Goal: Task Accomplishment & Management: Manage account settings

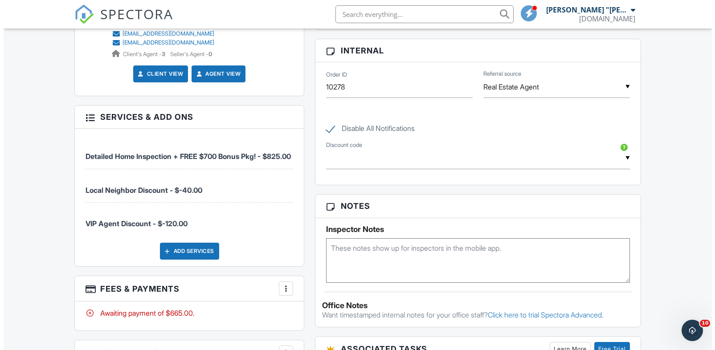
scroll to position [521, 0]
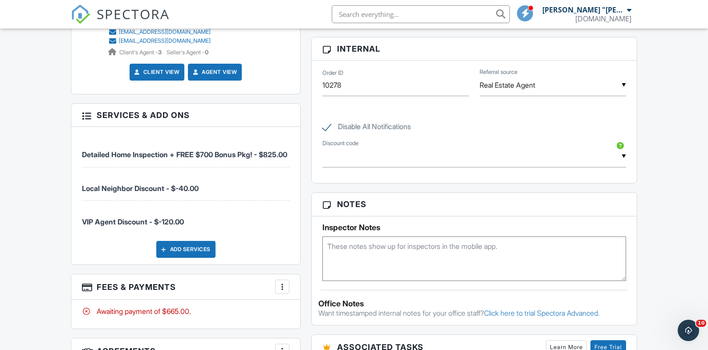
click at [286, 285] on div at bounding box center [282, 286] width 9 height 9
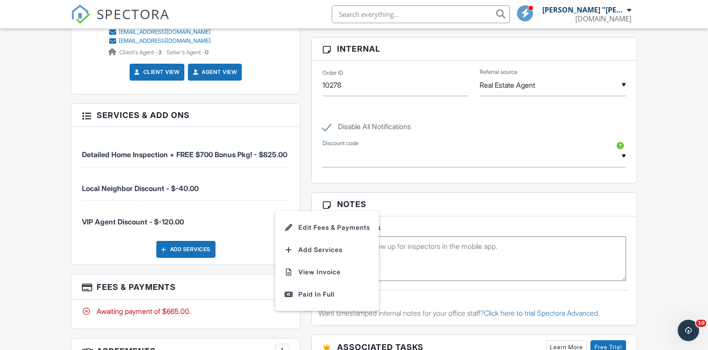
click at [325, 221] on li "Edit Fees & Payments" at bounding box center [327, 228] width 93 height 22
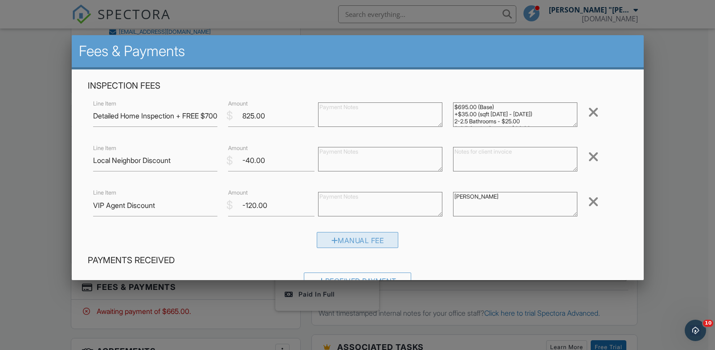
click at [339, 241] on div "Manual Fee" at bounding box center [358, 240] width 82 height 16
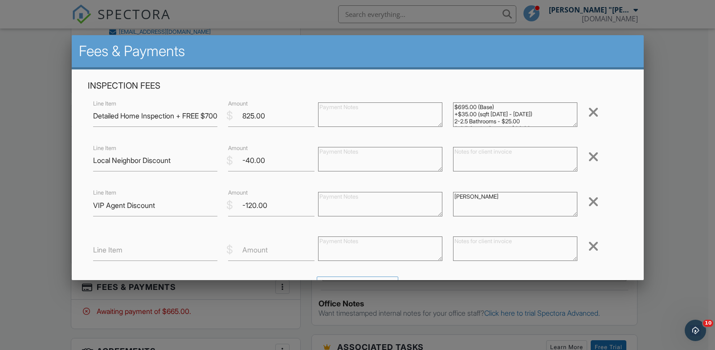
click at [250, 253] on label "Amount" at bounding box center [254, 250] width 25 height 10
click at [250, 253] on input "Amount" at bounding box center [271, 250] width 86 height 22
type input "0"
click at [178, 259] on input "Line Item" at bounding box center [155, 250] width 124 height 22
click at [175, 252] on input "Free DIY Radon Test Kit value $50)" at bounding box center [155, 250] width 124 height 22
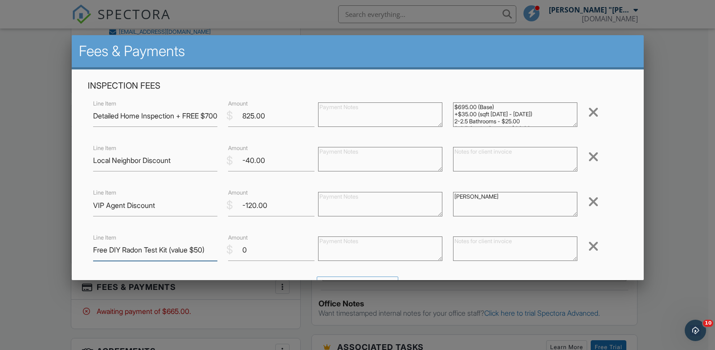
type input "Free DIY Radon Test Kit (value $50)"
click at [487, 248] on textarea at bounding box center [515, 249] width 124 height 25
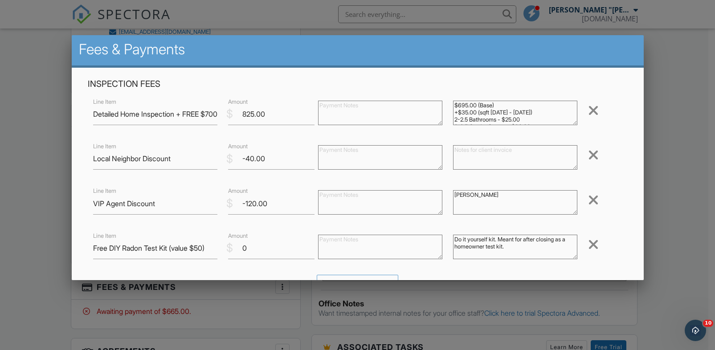
type textarea "Do it yourself kit. Meant for after closing as a homeowner test kit."
click at [166, 204] on input "VIP Agent Discount" at bounding box center [155, 204] width 124 height 22
type input "VIP Agent Discount, [PERSON_NAME]"
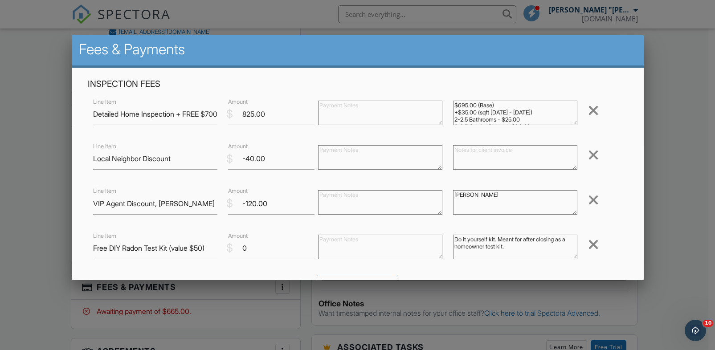
drag, startPoint x: 511, startPoint y: 193, endPoint x: 405, endPoint y: 188, distance: 106.1
click at [405, 188] on div "Line Item VIP Agent Discount, Janette McDonald $ Amount -120.00 Jannette McDona…" at bounding box center [358, 204] width 540 height 36
click at [552, 122] on textarea "$695.00 (Base) +$35.00 (sqft 1000 - 2000) 2-2.5 Bathrooms - $25.00 2-2.5 Car At…" at bounding box center [515, 113] width 124 height 25
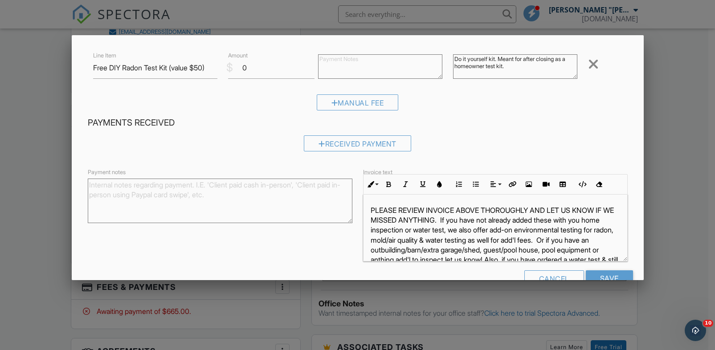
scroll to position [206, 0]
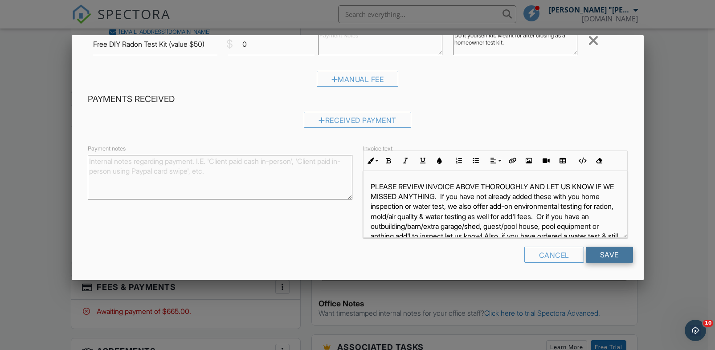
type textarea "$695.00 (Base) +$35.00 (sqft [DATE] - [DATE]) 2-2.5 Bathrooms - $25.00 2-2.5 Ca…"
click at [604, 259] on input "Save" at bounding box center [609, 255] width 47 height 16
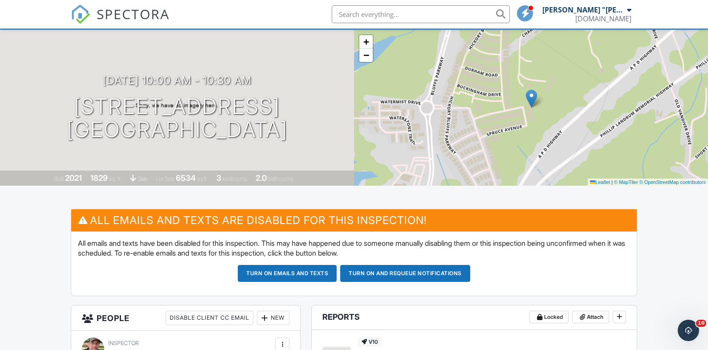
scroll to position [54, 0]
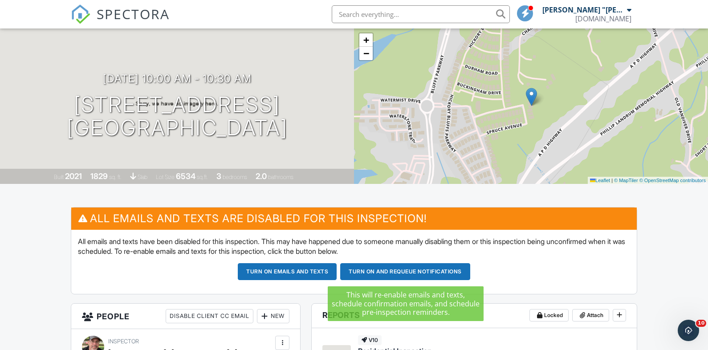
click at [436, 274] on button "Turn on and Requeue Notifications" at bounding box center [405, 271] width 130 height 17
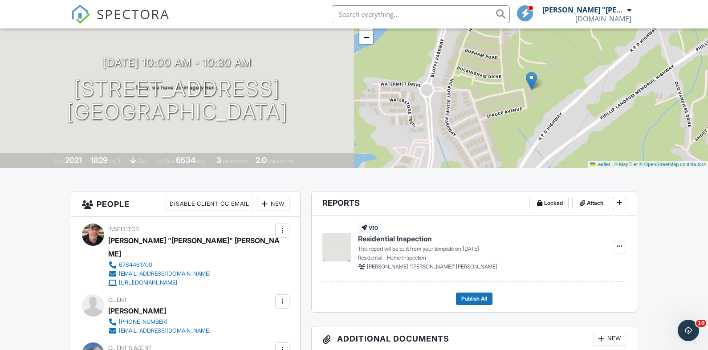
scroll to position [1, 0]
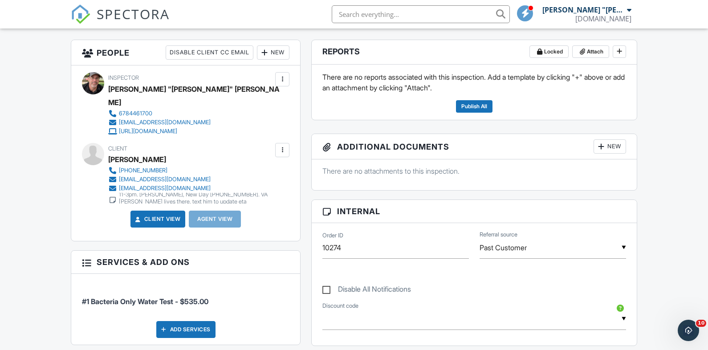
scroll to position [221, 0]
